Goal: Task Accomplishment & Management: Manage account settings

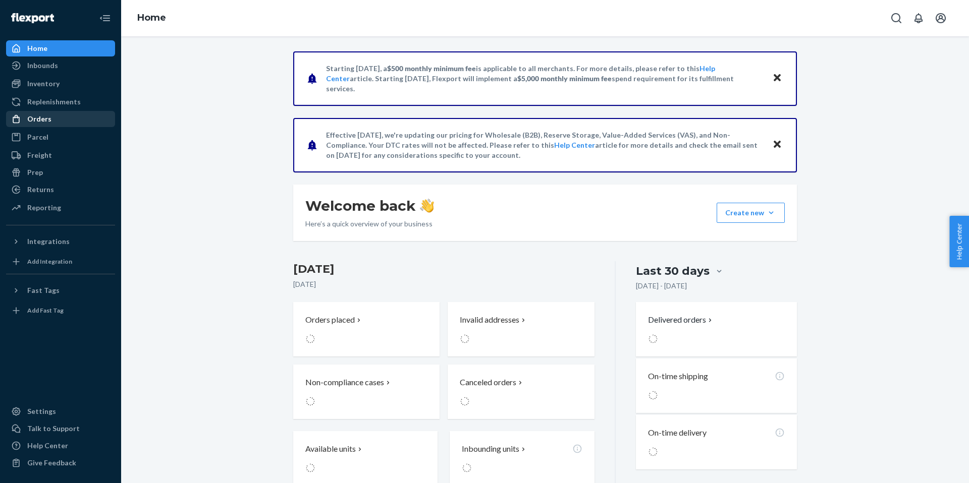
click at [56, 126] on link "Orders" at bounding box center [60, 119] width 109 height 16
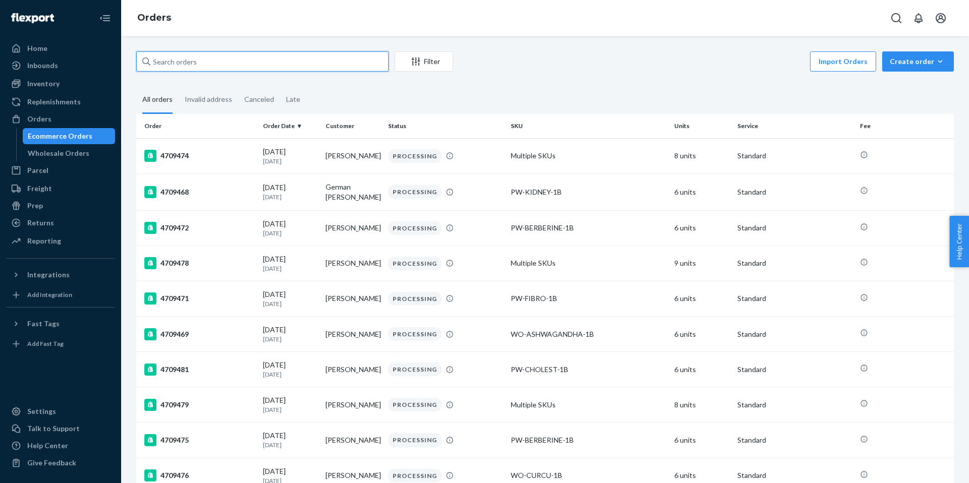
click at [195, 64] on input "text" at bounding box center [262, 61] width 252 height 20
paste input "[PERSON_NAME]"
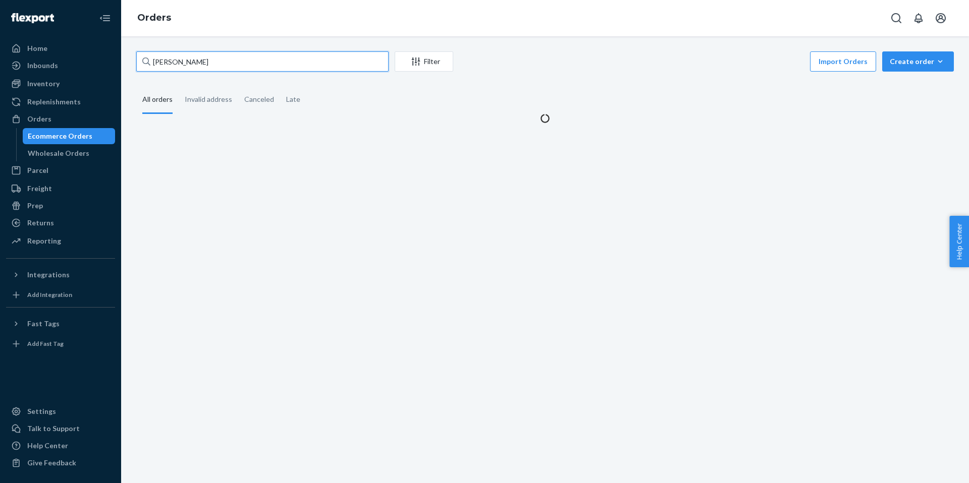
type input "[PERSON_NAME]"
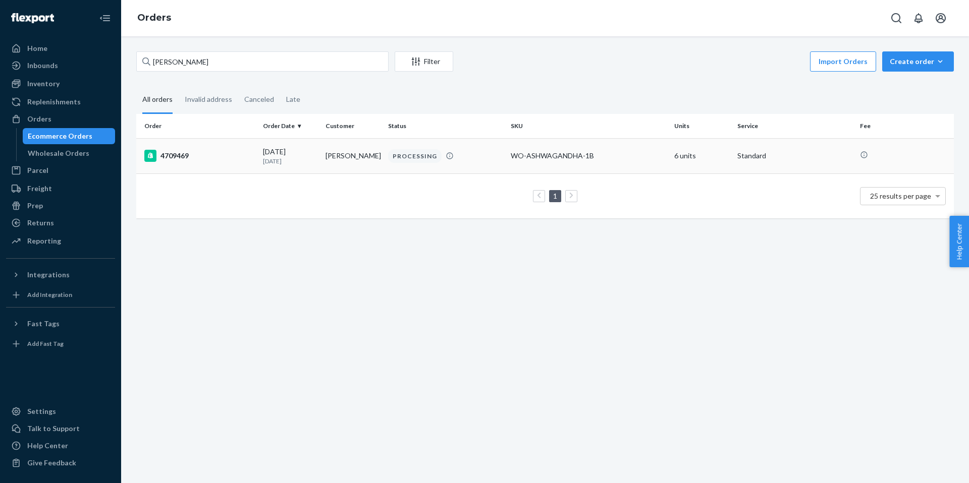
click at [357, 162] on td "[PERSON_NAME]" at bounding box center [352, 155] width 63 height 35
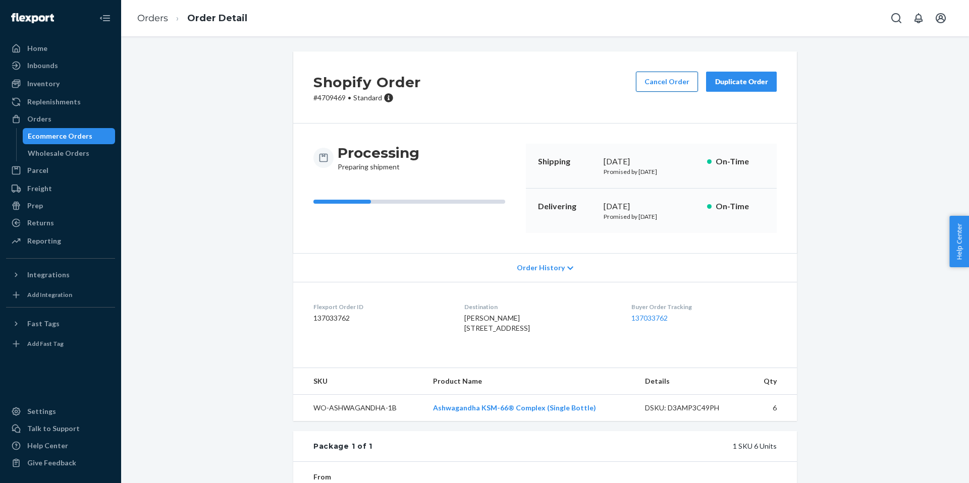
click at [667, 76] on button "Cancel Order" at bounding box center [667, 82] width 62 height 20
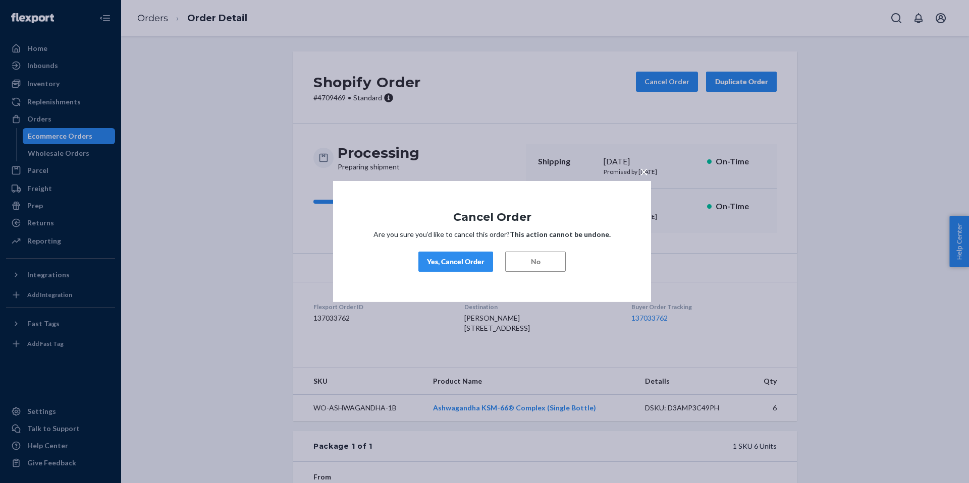
click at [451, 263] on div "Yes, Cancel Order" at bounding box center [456, 262] width 58 height 10
